Goal: Information Seeking & Learning: Learn about a topic

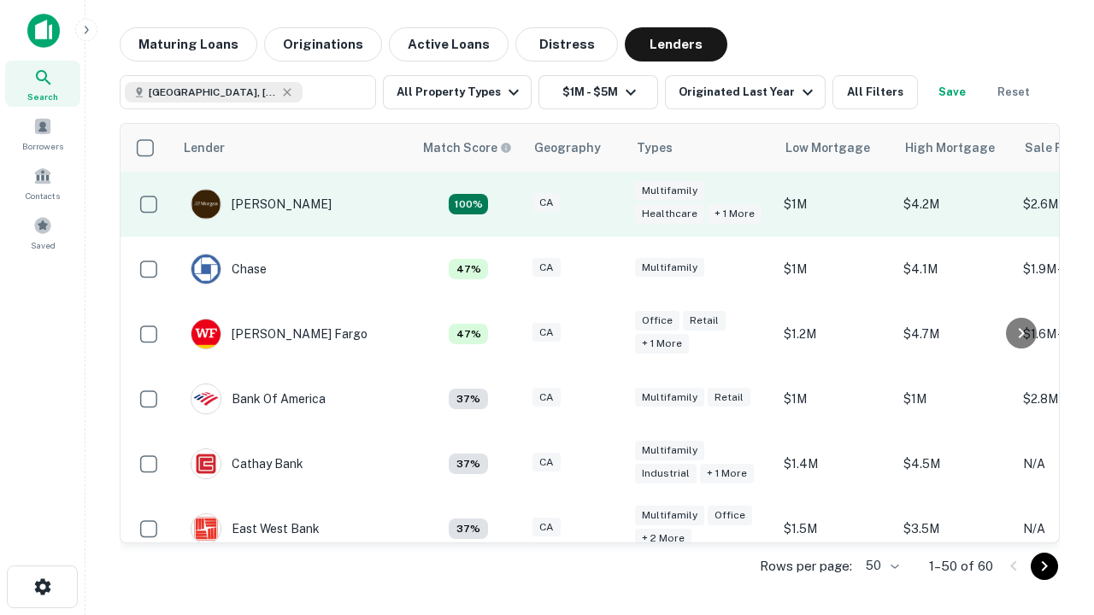
click at [607, 204] on div "CA" at bounding box center [575, 204] width 85 height 23
